Goal: Task Accomplishment & Management: Complete application form

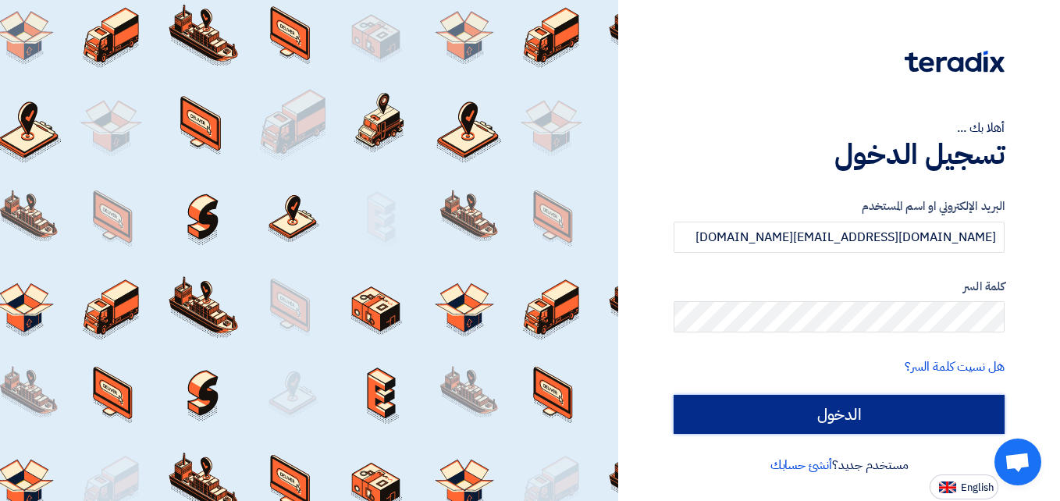
click at [842, 420] on input "الدخول" at bounding box center [839, 414] width 331 height 39
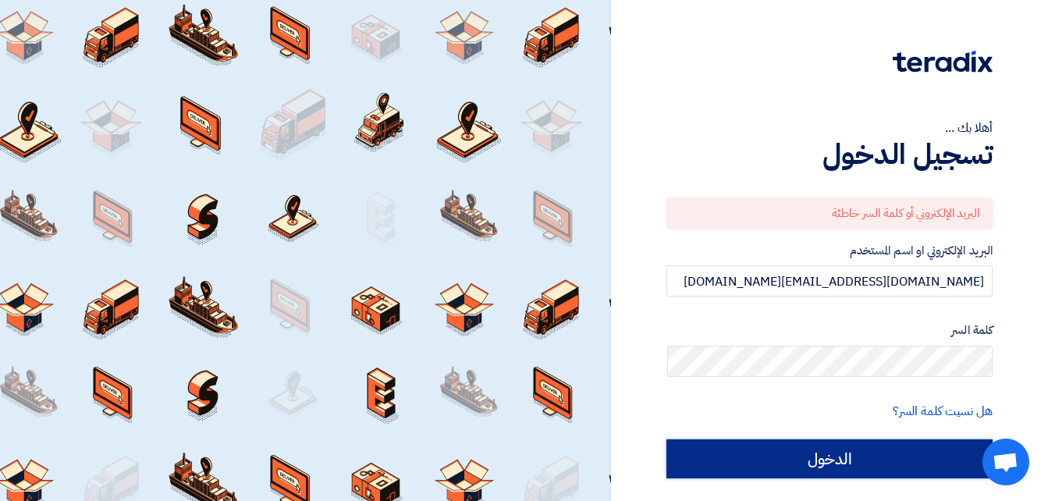
click at [824, 454] on input "الدخول" at bounding box center [830, 459] width 326 height 39
click at [803, 460] on input "الدخول" at bounding box center [830, 459] width 326 height 39
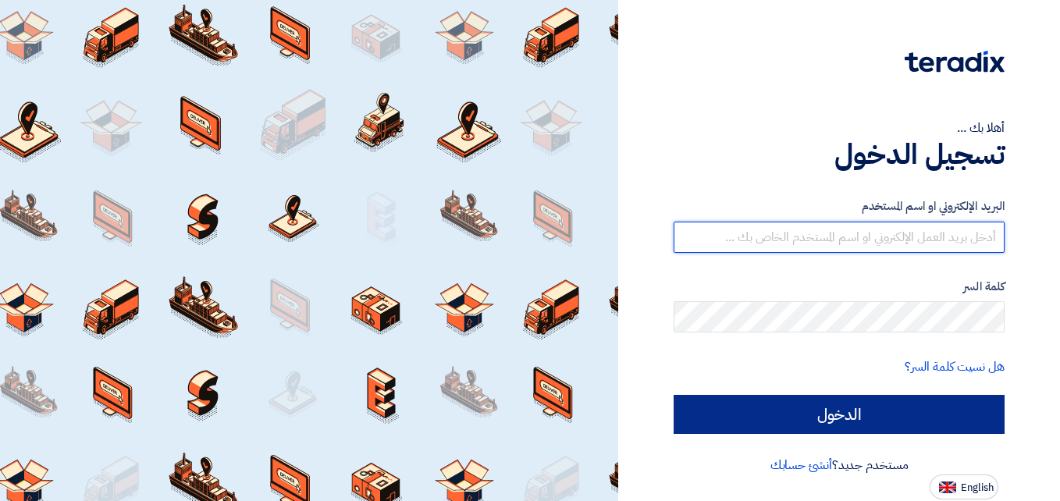
type input "[DOMAIN_NAME][EMAIL_ADDRESS][DOMAIN_NAME]"
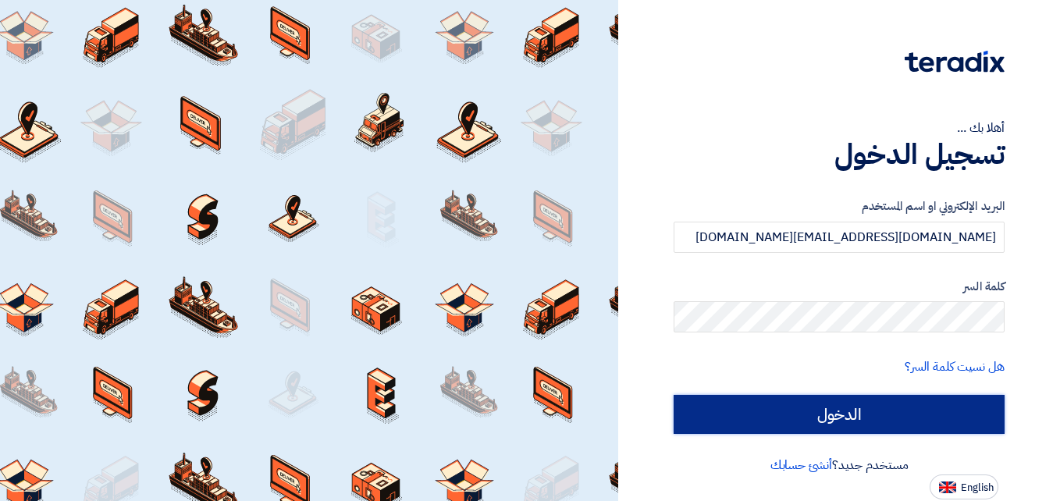
click at [877, 408] on input "الدخول" at bounding box center [839, 414] width 331 height 39
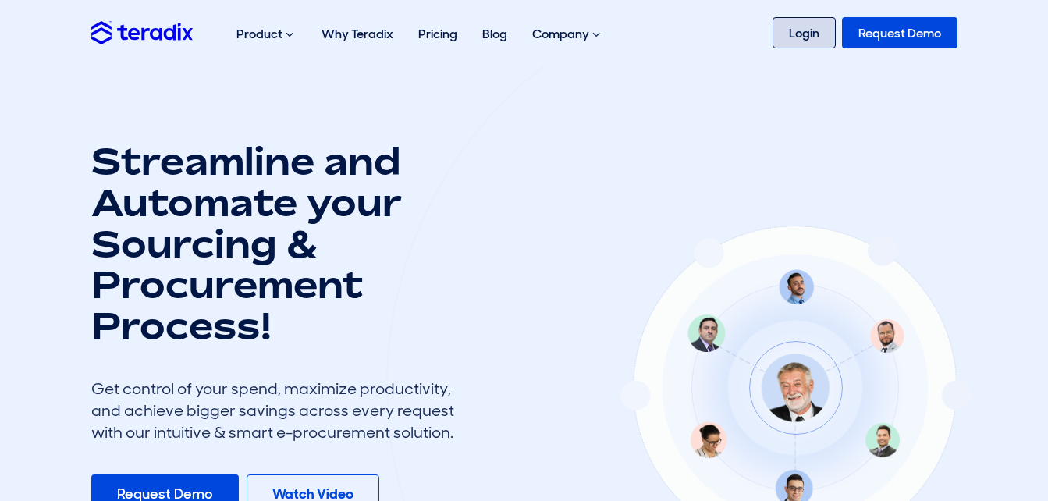
click at [793, 30] on link "Login" at bounding box center [804, 32] width 63 height 31
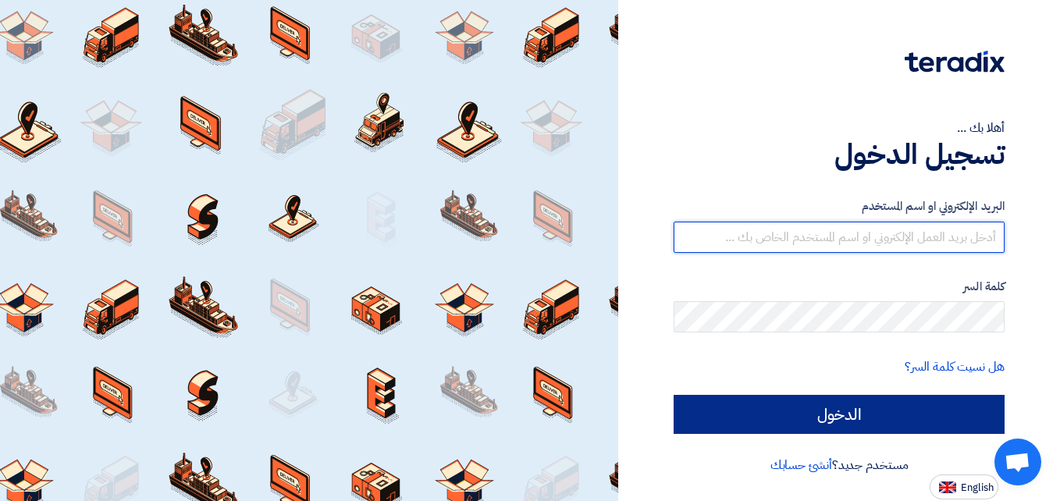
type input "[DOMAIN_NAME][EMAIL_ADDRESS][DOMAIN_NAME]"
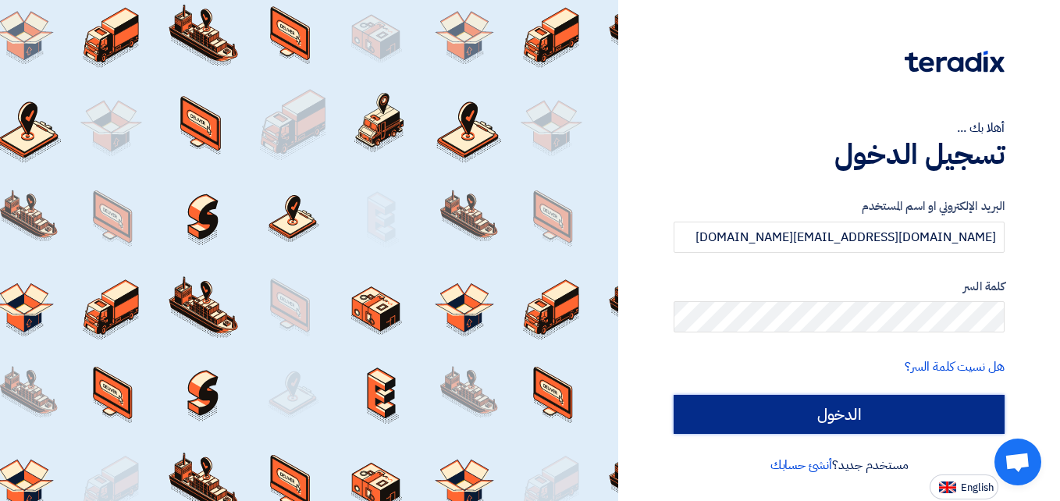
click at [849, 416] on input "الدخول" at bounding box center [839, 414] width 331 height 39
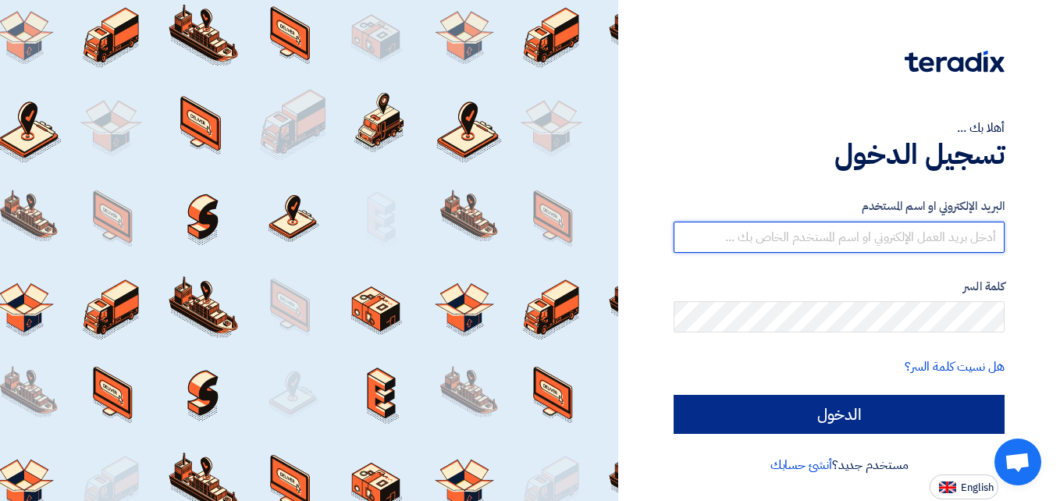
type input "[DOMAIN_NAME][EMAIL_ADDRESS][DOMAIN_NAME]"
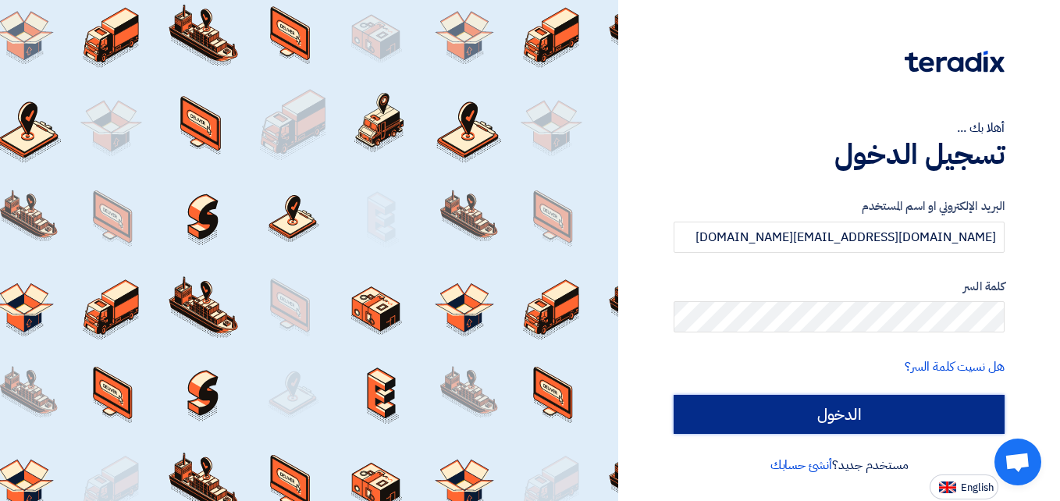
click at [817, 408] on input "الدخول" at bounding box center [839, 414] width 331 height 39
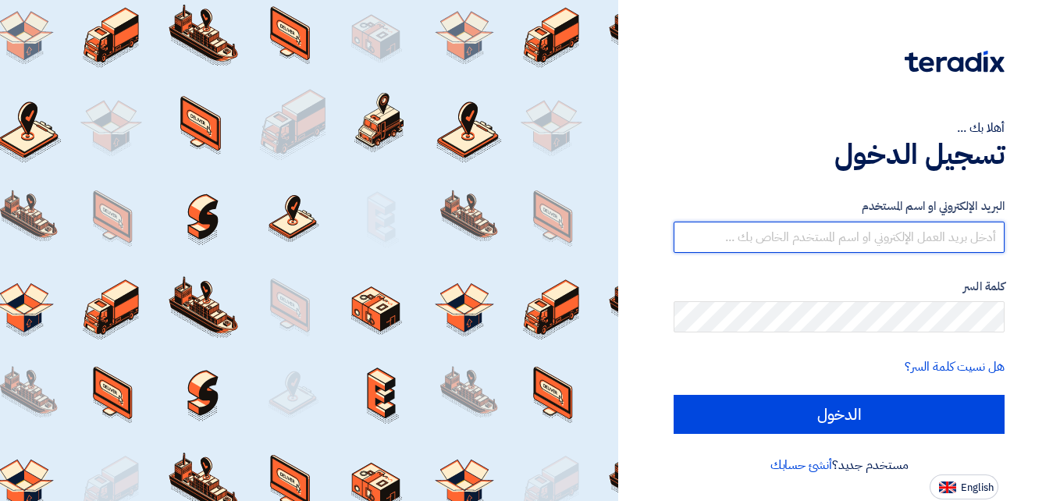
type input "[DOMAIN_NAME][EMAIL_ADDRESS][DOMAIN_NAME]"
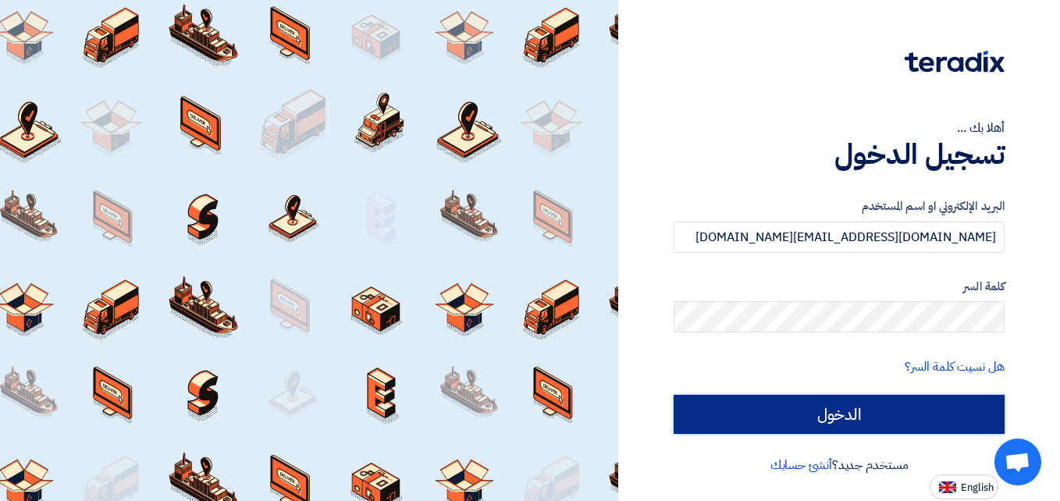
click at [847, 404] on input "الدخول" at bounding box center [839, 414] width 331 height 39
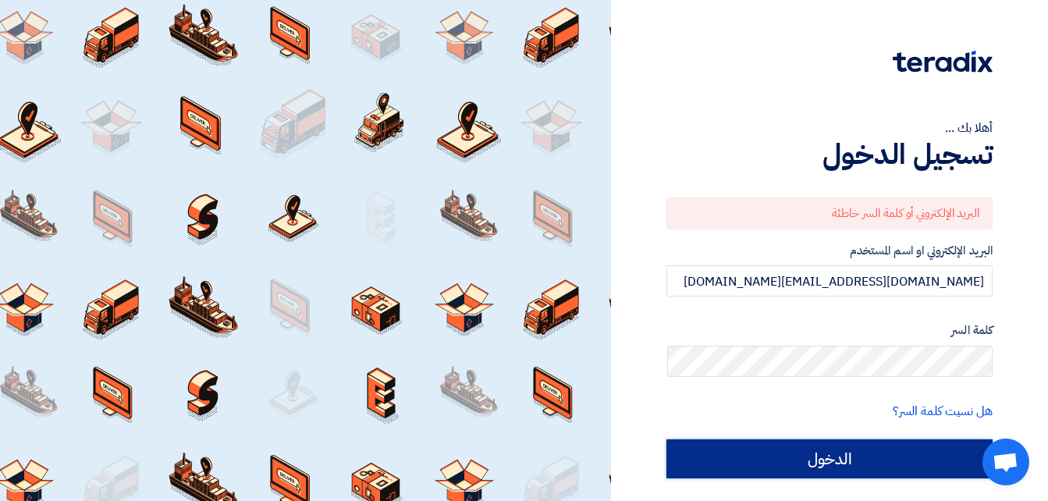
click at [796, 452] on input "الدخول" at bounding box center [830, 459] width 326 height 39
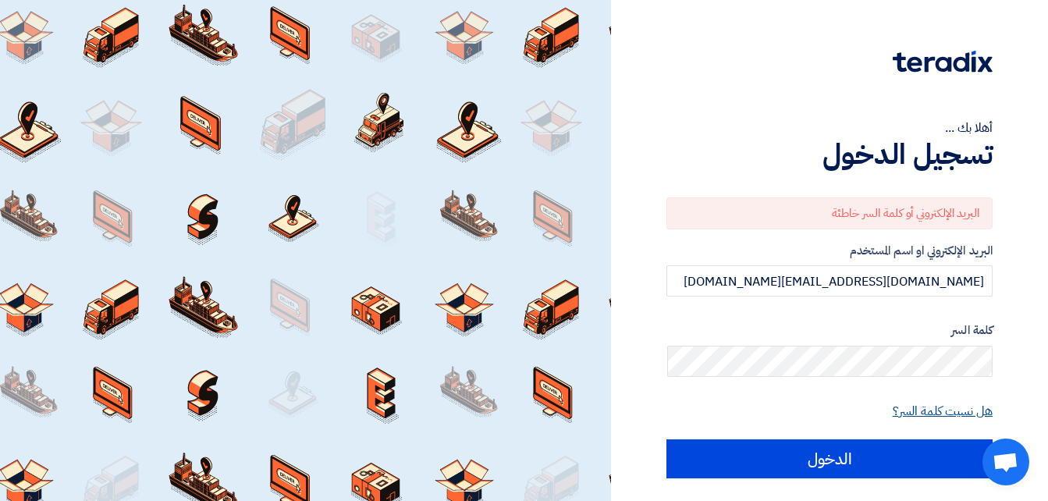
click at [927, 404] on link "هل نسيت كلمة السر؟" at bounding box center [943, 411] width 100 height 19
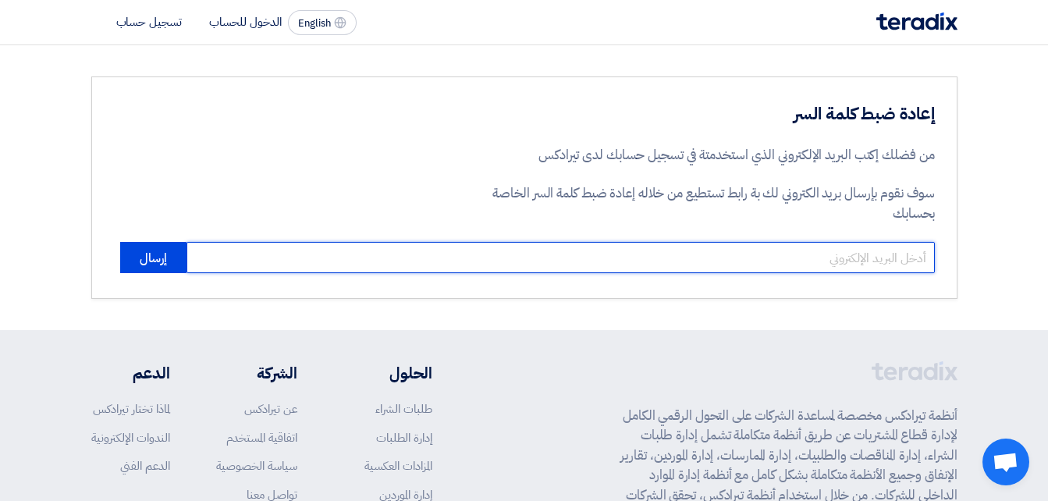
click at [771, 258] on input "email" at bounding box center [561, 257] width 749 height 31
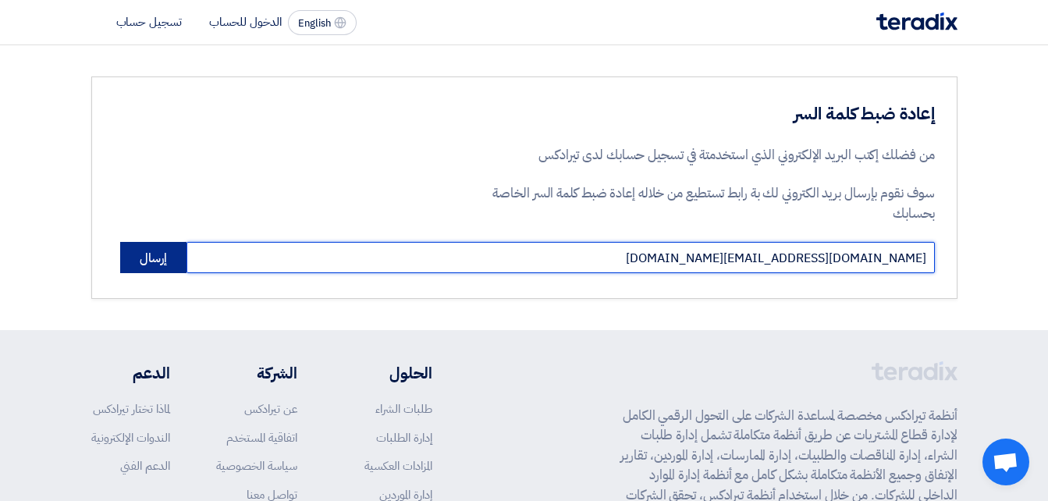
type input "[DOMAIN_NAME][EMAIL_ADDRESS][DOMAIN_NAME]"
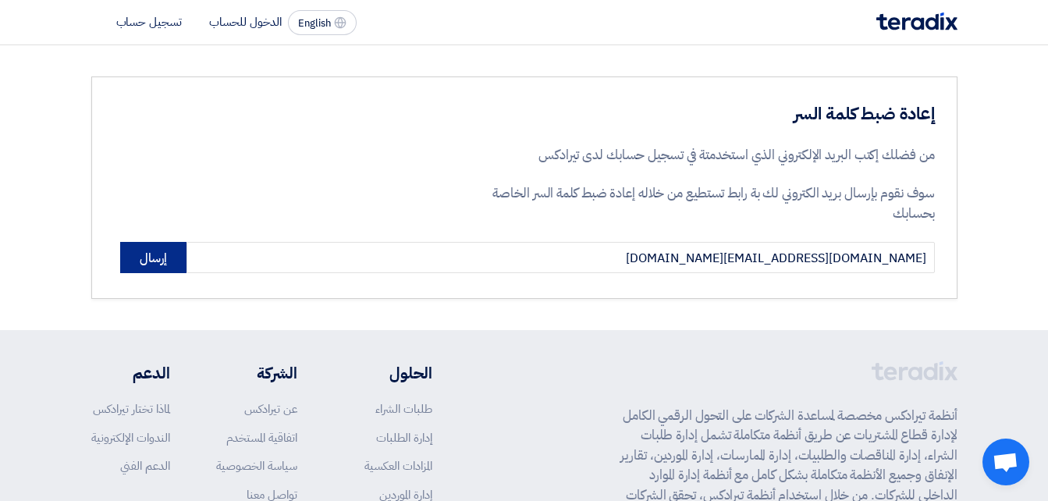
click at [149, 254] on button "إرسال" at bounding box center [153, 257] width 66 height 31
click at [155, 20] on li "تسجيل حساب" at bounding box center [149, 21] width 66 height 17
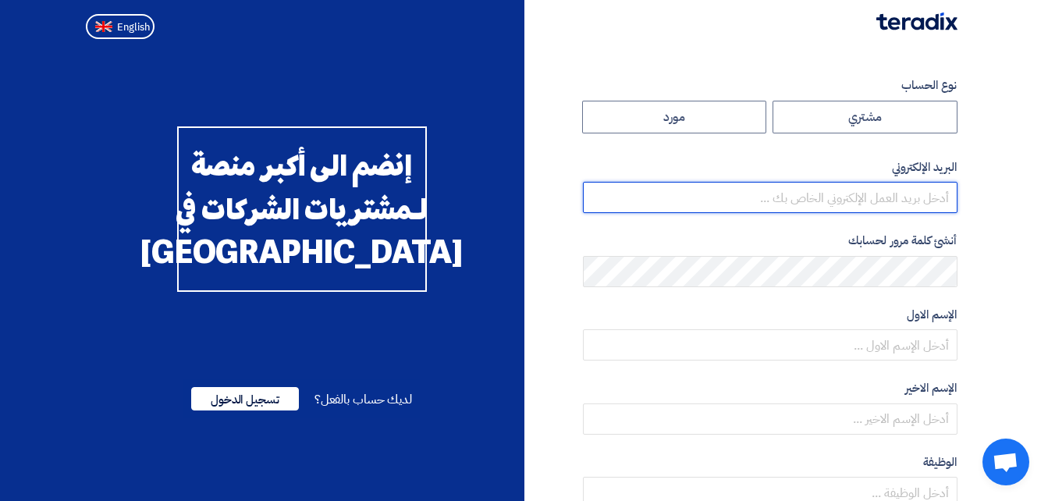
type input "[DOMAIN_NAME][EMAIL_ADDRESS][DOMAIN_NAME]"
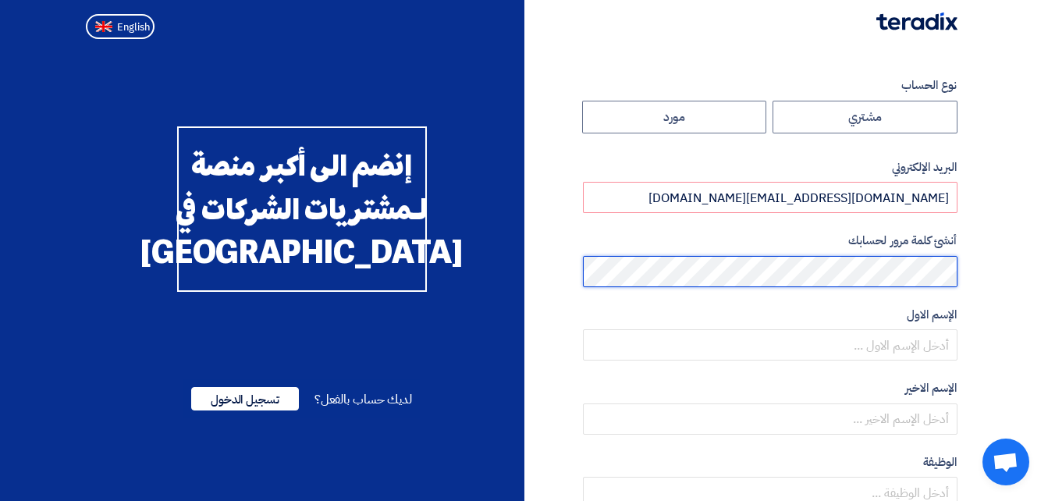
click at [1048, 264] on html "نوع الحساب مشتري مورد البريد الإلكتروني [DOMAIN_NAME][EMAIL_ADDRESS][DOMAIN_NAM…" at bounding box center [524, 428] width 1048 height 856
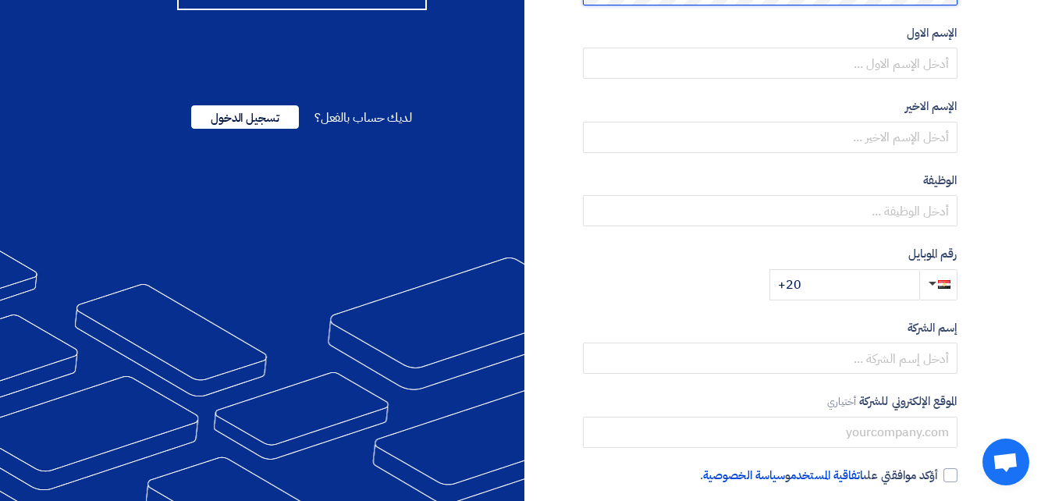
scroll to position [312, 0]
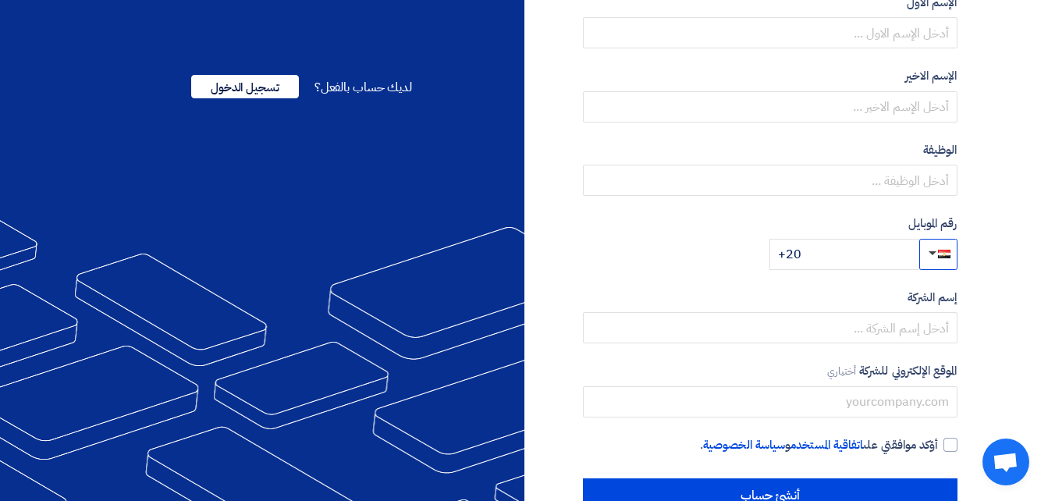
click at [933, 252] on span "button" at bounding box center [933, 253] width 8 height 4
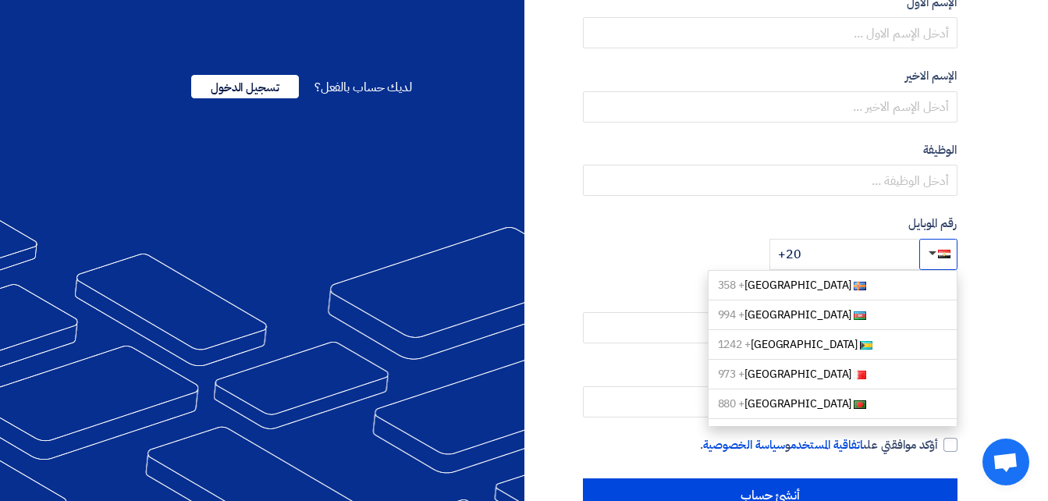
click at [933, 252] on span "button" at bounding box center [933, 253] width 8 height 4
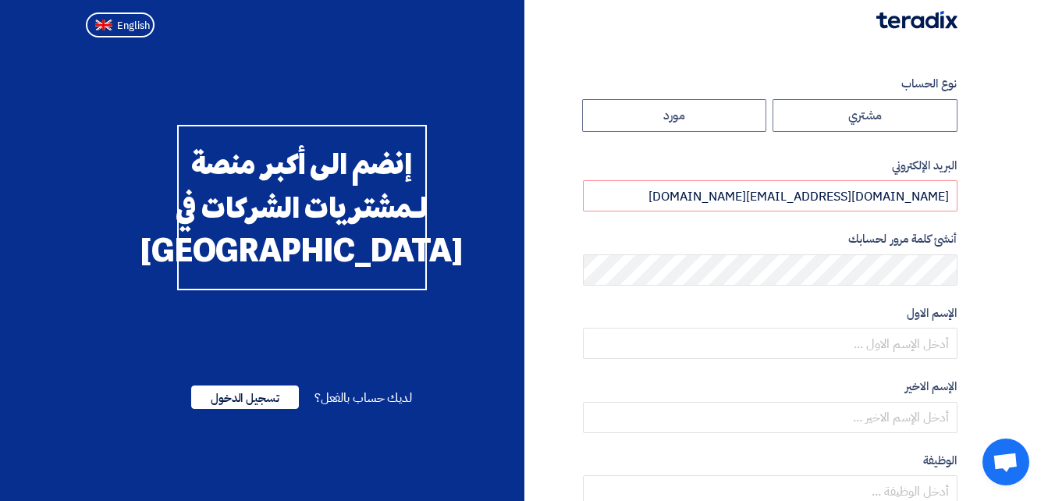
scroll to position [0, 0]
